Goal: Complete application form

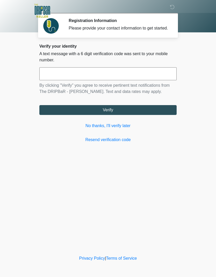
click at [147, 80] on input "text" at bounding box center [107, 73] width 137 height 13
type input "******"
click at [147, 115] on button "Verify" at bounding box center [107, 110] width 137 height 10
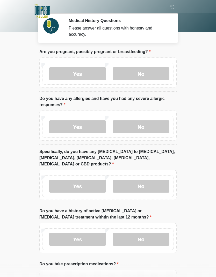
click at [159, 74] on label "No" at bounding box center [141, 73] width 57 height 13
click at [152, 181] on label "No" at bounding box center [141, 185] width 57 height 13
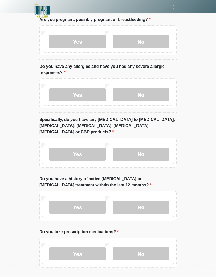
scroll to position [33, 0]
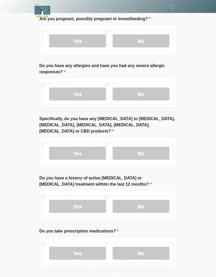
click at [152, 200] on label "No" at bounding box center [141, 206] width 57 height 13
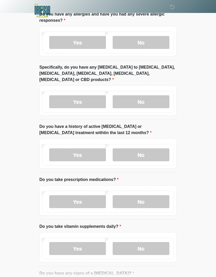
scroll to position [85, 0]
click at [85, 195] on label "Yes" at bounding box center [77, 201] width 57 height 13
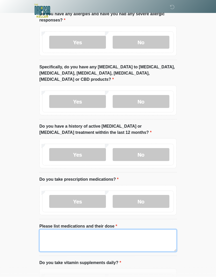
click at [121, 234] on textarea "Please list medications and their dose" at bounding box center [107, 240] width 137 height 22
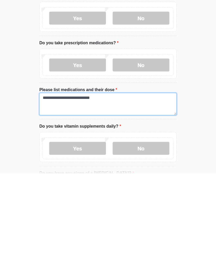
type textarea "**********"
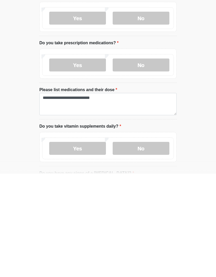
click at [155, 245] on label "No" at bounding box center [141, 251] width 57 height 13
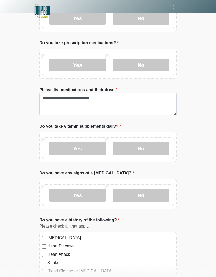
click at [146, 189] on label "No" at bounding box center [141, 195] width 57 height 13
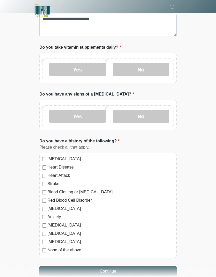
scroll to position [299, 0]
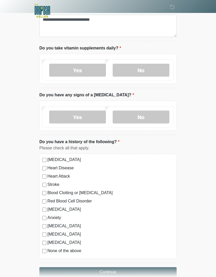
click at [132, 267] on button "Continue" at bounding box center [107, 272] width 137 height 10
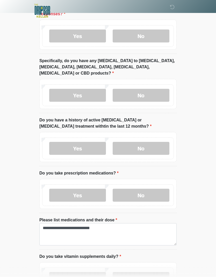
scroll to position [0, 0]
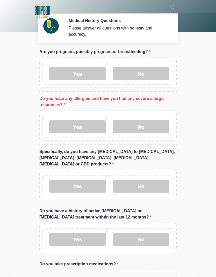
click at [150, 125] on label "No" at bounding box center [141, 126] width 57 height 13
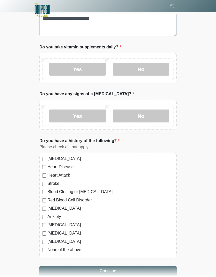
scroll to position [299, 0]
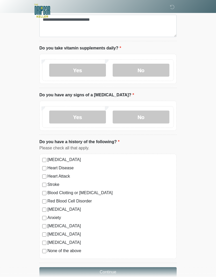
click at [138, 267] on button "Continue" at bounding box center [107, 272] width 137 height 10
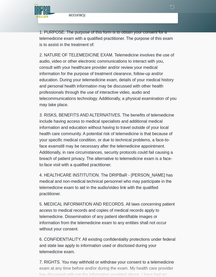
scroll to position [0, 0]
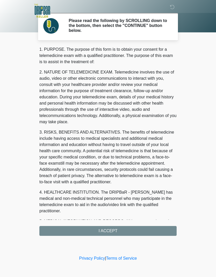
click at [137, 231] on div "1. PURPOSE. The purpose of this form is to obtain your consent for a telemedici…" at bounding box center [107, 140] width 137 height 189
click at [114, 228] on div "1. PURPOSE. The purpose of this form is to obtain your consent for a telemedici…" at bounding box center [107, 140] width 137 height 189
click at [111, 230] on div "1. PURPOSE. The purpose of this form is to obtain your consent for a telemedici…" at bounding box center [107, 140] width 137 height 189
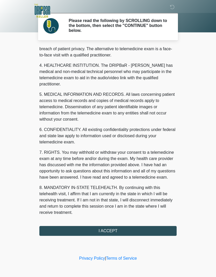
scroll to position [127, 0]
click at [116, 232] on button "I ACCEPT" at bounding box center [107, 231] width 137 height 10
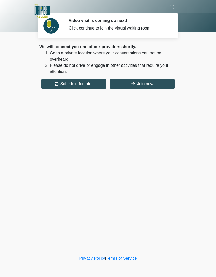
click at [155, 84] on button "Join now" at bounding box center [142, 84] width 64 height 10
